Goal: Check status: Check status

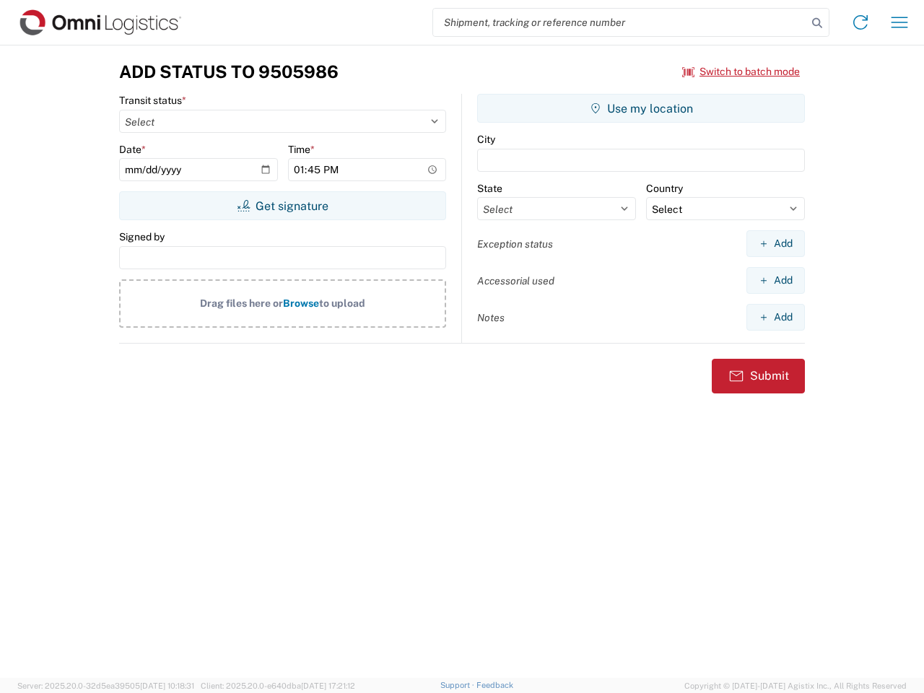
click at [620, 22] on input "search" at bounding box center [620, 22] width 374 height 27
click at [817, 23] on icon at bounding box center [817, 23] width 20 height 20
click at [861, 22] on icon at bounding box center [860, 22] width 23 height 23
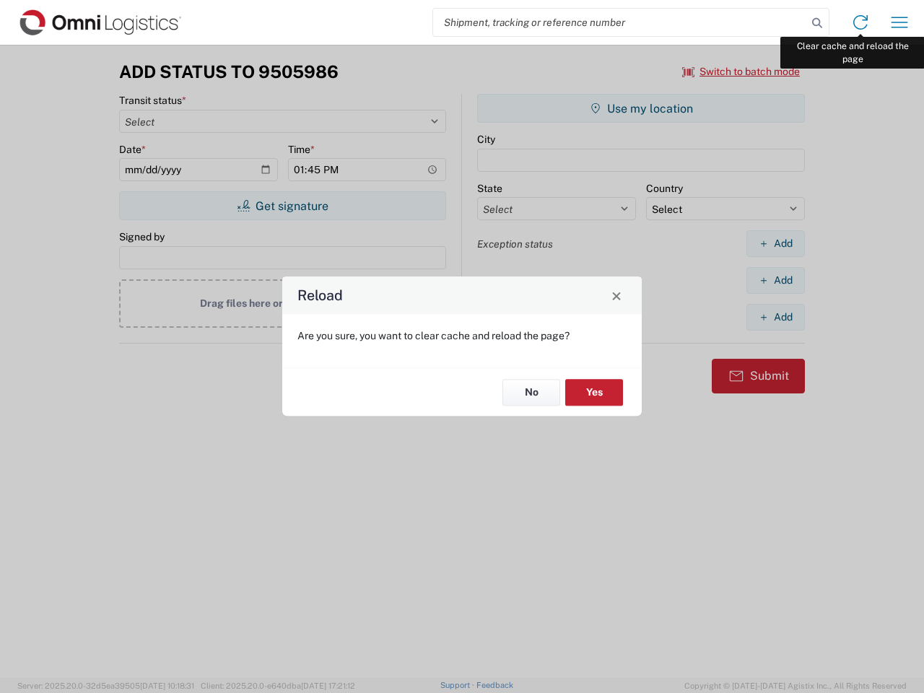
click at [900, 22] on div "Reload Are you sure, you want to clear cache and reload the page? No Yes" at bounding box center [462, 346] width 924 height 693
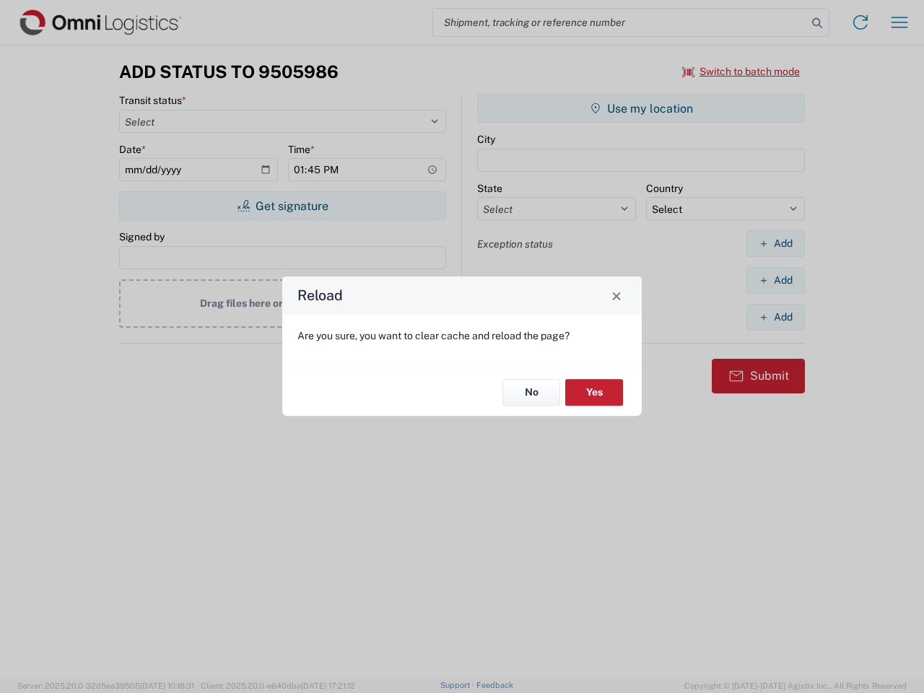
click at [741, 71] on div "Reload Are you sure, you want to clear cache and reload the page? No Yes" at bounding box center [462, 346] width 924 height 693
click at [282, 206] on div "Reload Are you sure, you want to clear cache and reload the page? No Yes" at bounding box center [462, 346] width 924 height 693
click at [641, 108] on div "Reload Are you sure, you want to clear cache and reload the page? No Yes" at bounding box center [462, 346] width 924 height 693
click at [775, 243] on div "Reload Are you sure, you want to clear cache and reload the page? No Yes" at bounding box center [462, 346] width 924 height 693
click at [775, 280] on div "Reload Are you sure, you want to clear cache and reload the page? No Yes" at bounding box center [462, 346] width 924 height 693
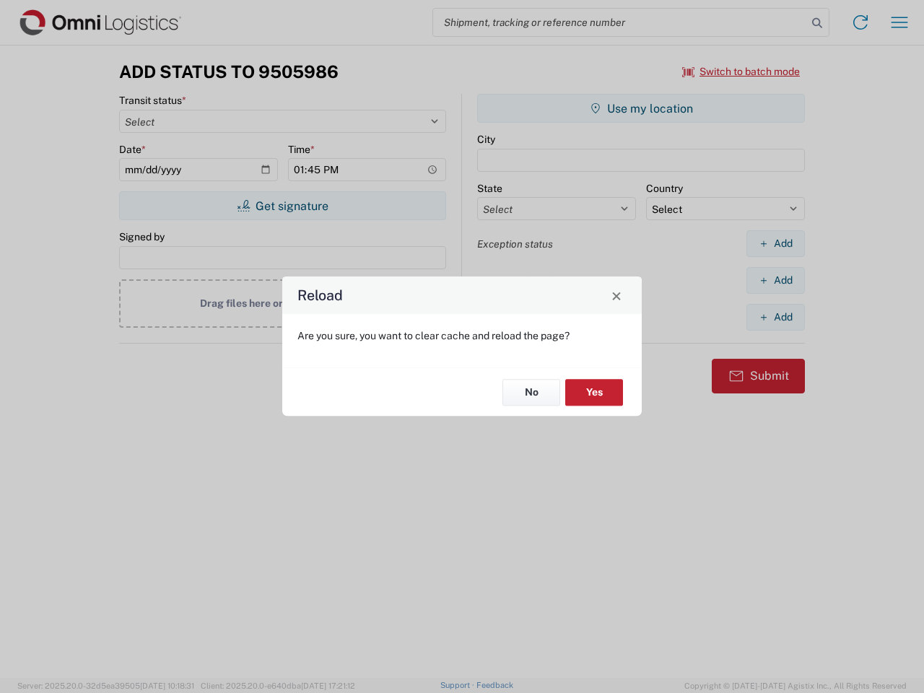
click at [775, 317] on div "Reload Are you sure, you want to clear cache and reload the page? No Yes" at bounding box center [462, 346] width 924 height 693
